Goal: Transaction & Acquisition: Purchase product/service

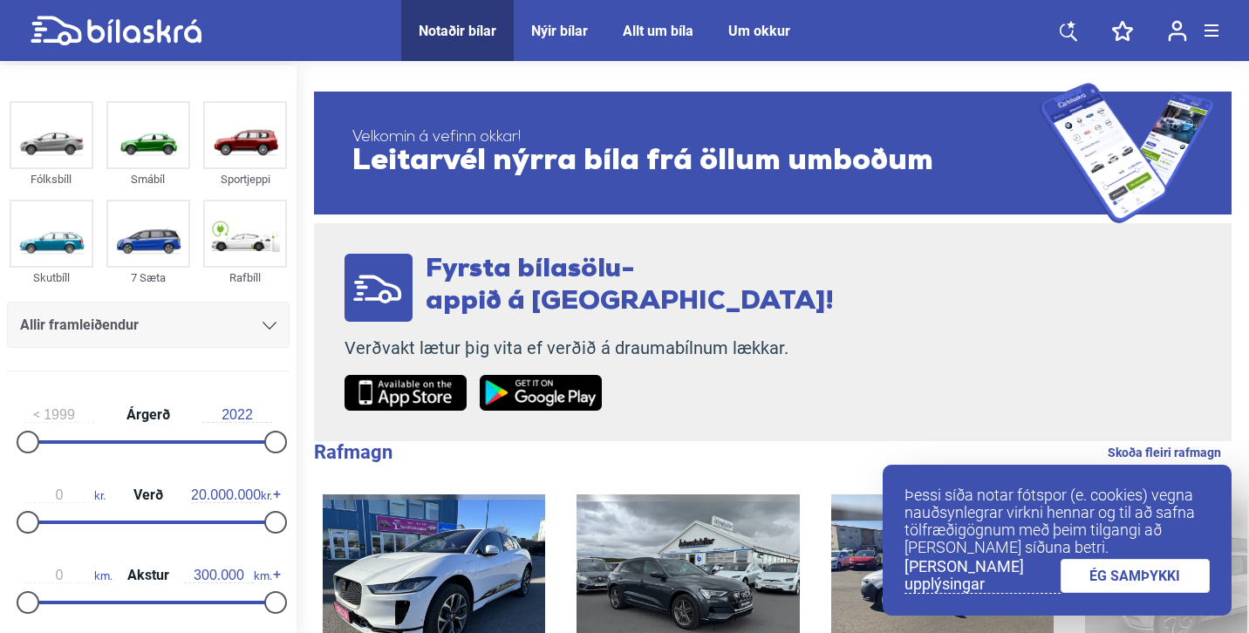
click at [1089, 579] on link "ÉG SAMÞYKKI" at bounding box center [1136, 576] width 150 height 34
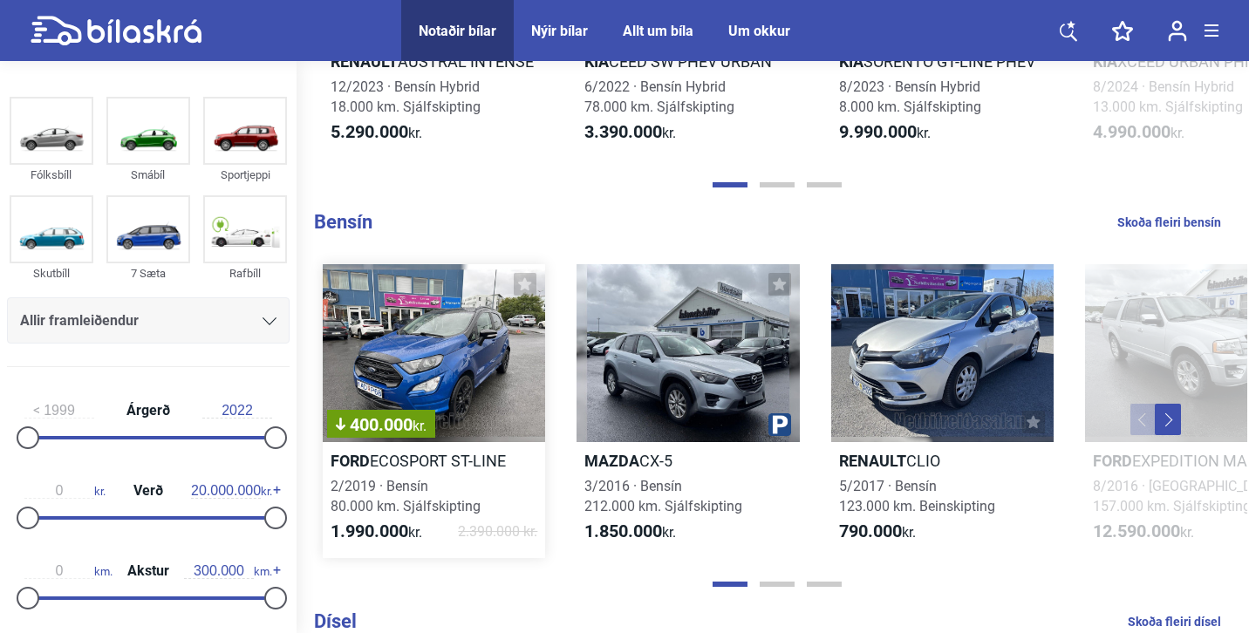
scroll to position [1433, 0]
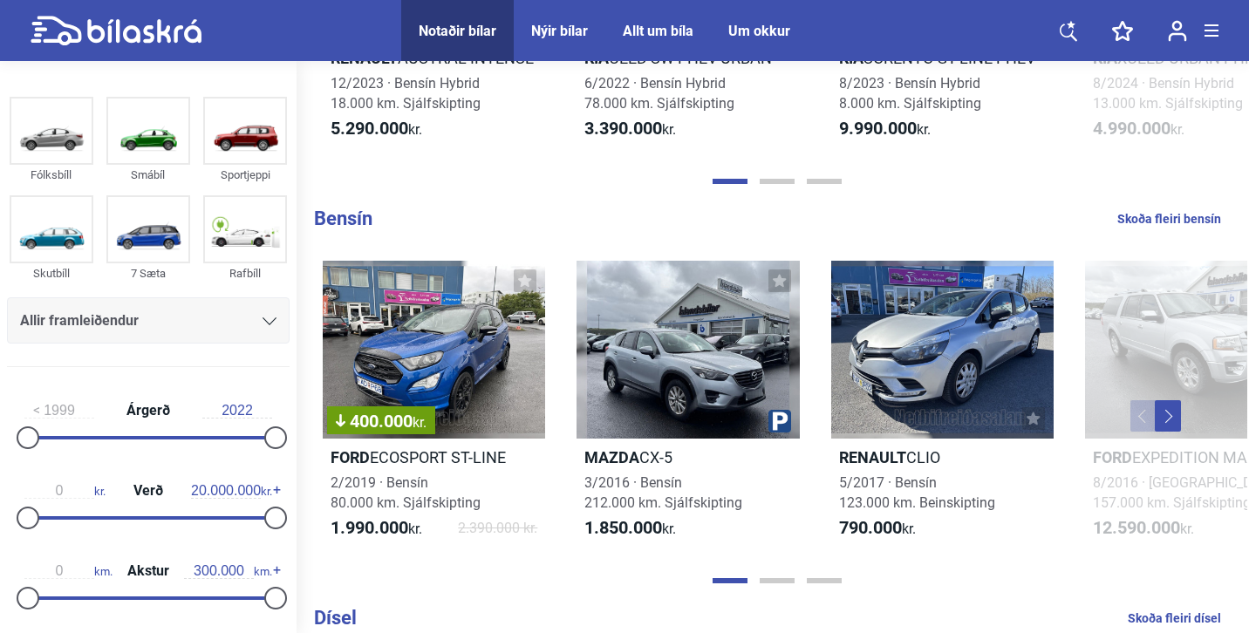
click at [1152, 218] on link "Skoða fleiri bensín" at bounding box center [1169, 219] width 104 height 23
checkbox input "true"
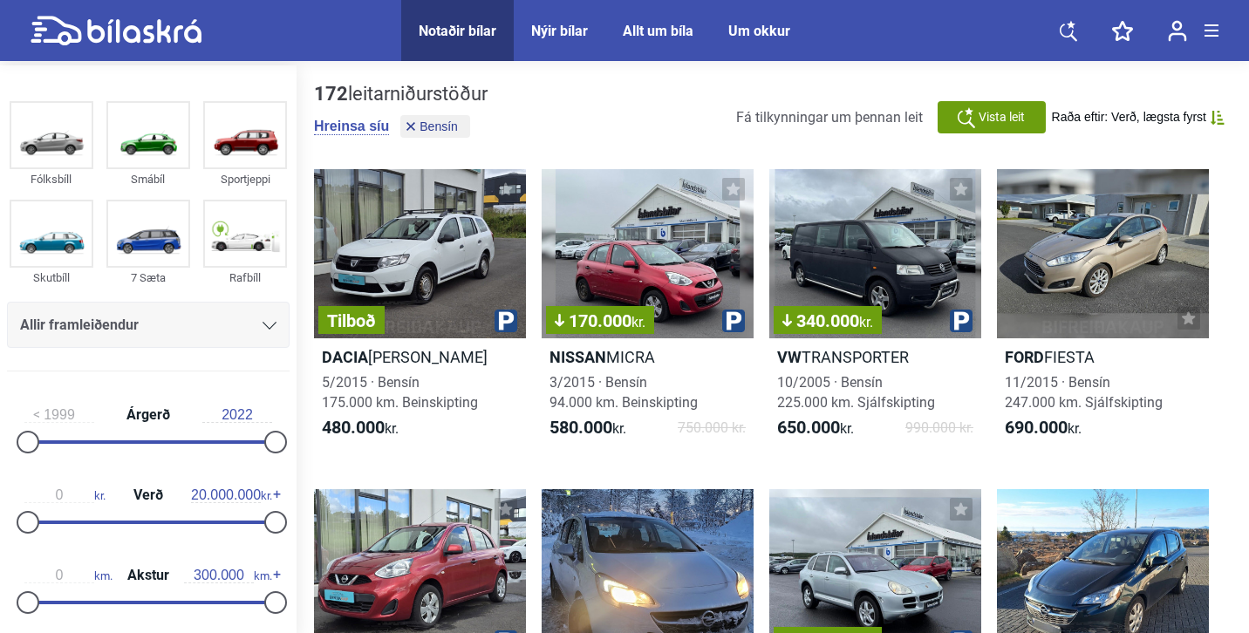
click at [265, 322] on icon at bounding box center [270, 326] width 14 height 8
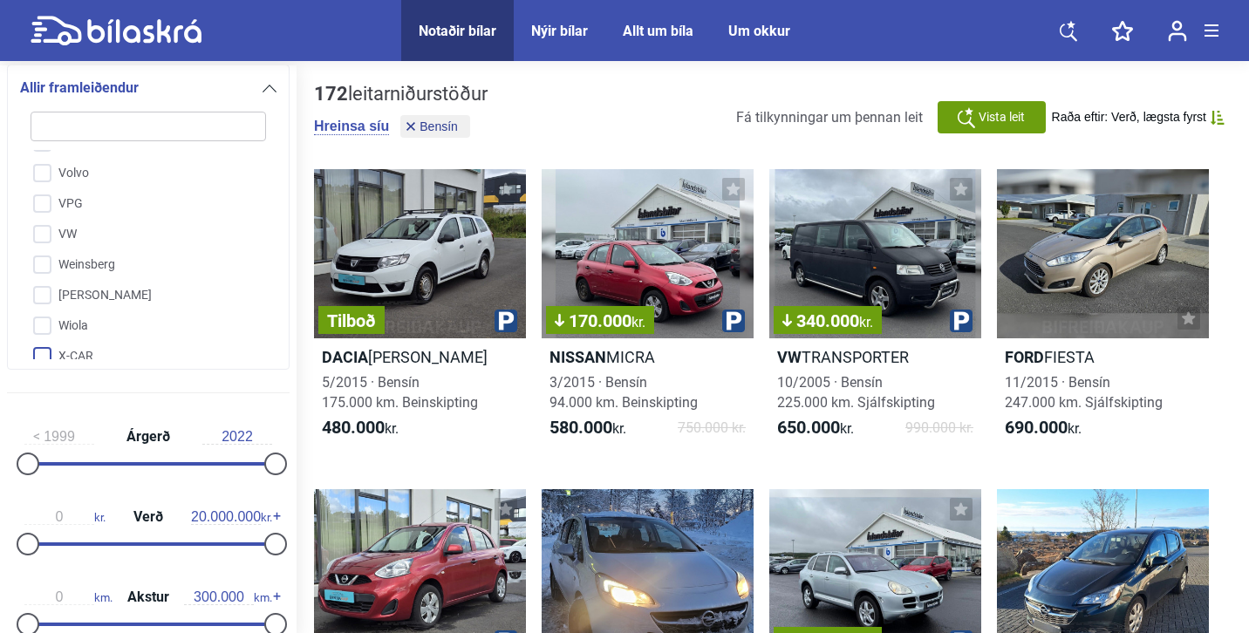
scroll to position [4437, 0]
click at [53, 238] on input "VW" at bounding box center [136, 253] width 237 height 31
checkbox input "true"
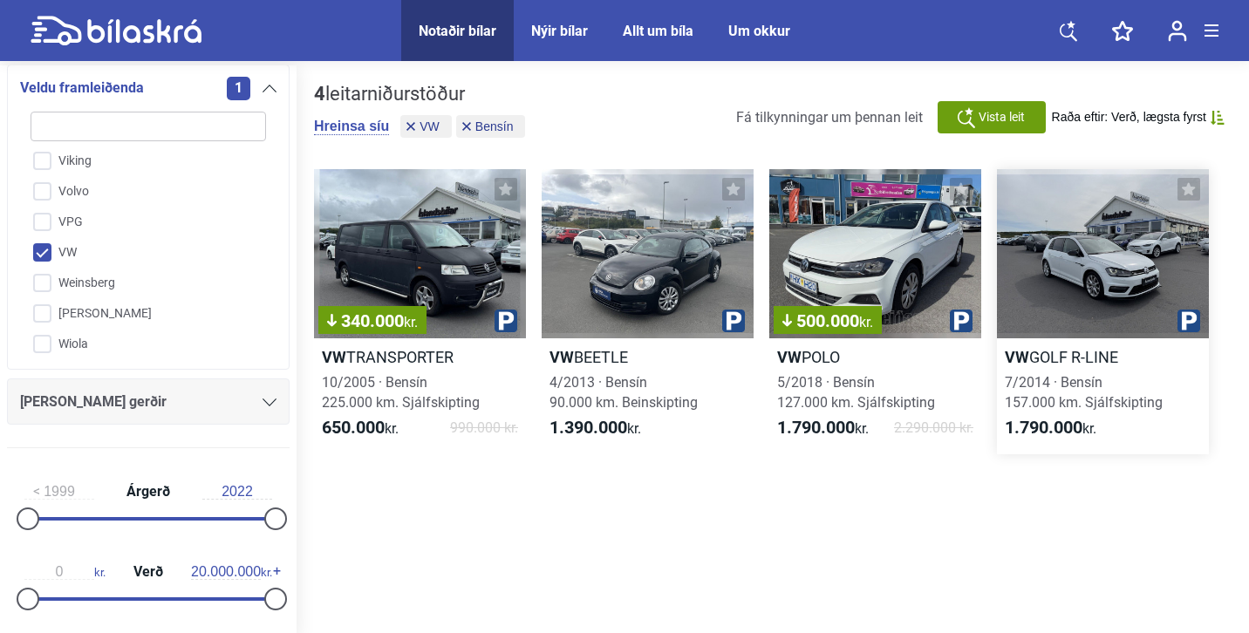
click at [1111, 279] on div at bounding box center [1103, 253] width 212 height 169
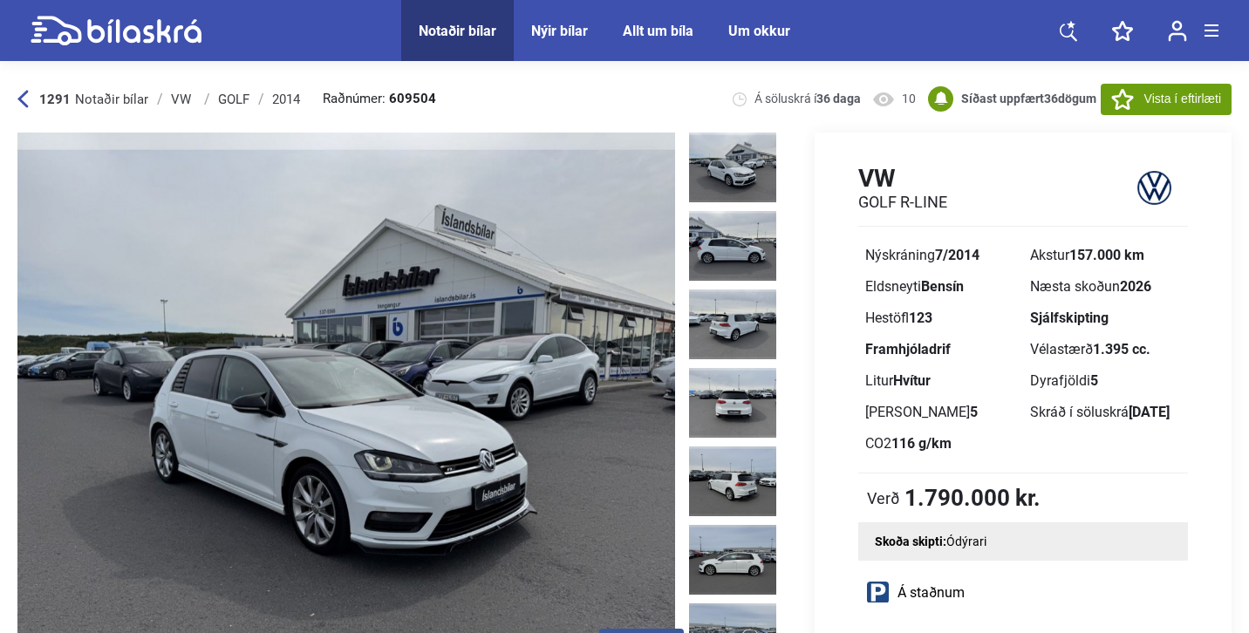
click at [427, 351] on img at bounding box center [346, 407] width 658 height 548
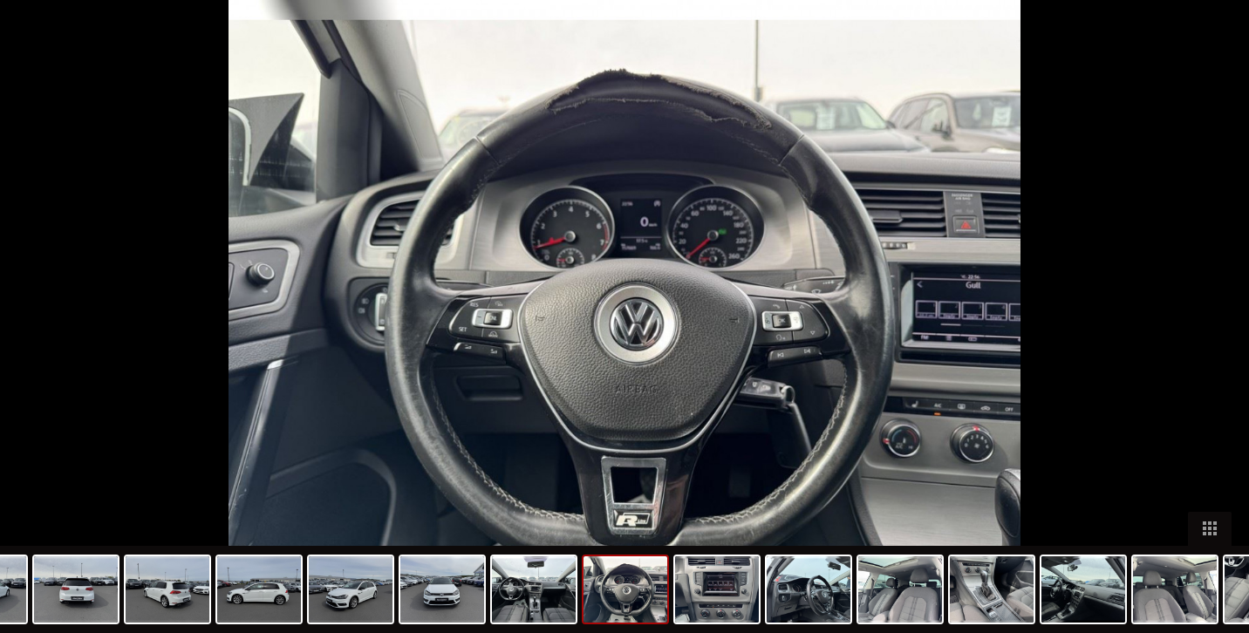
checkbox input "false"
